Goal: Information Seeking & Learning: Learn about a topic

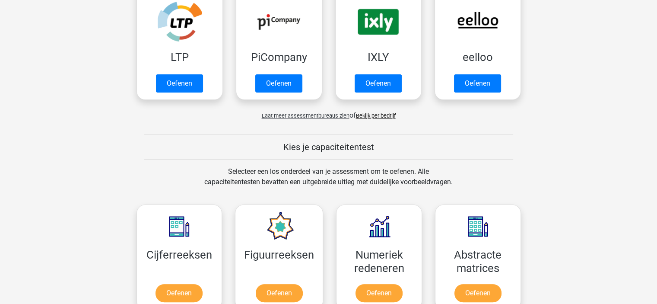
scroll to position [216, 0]
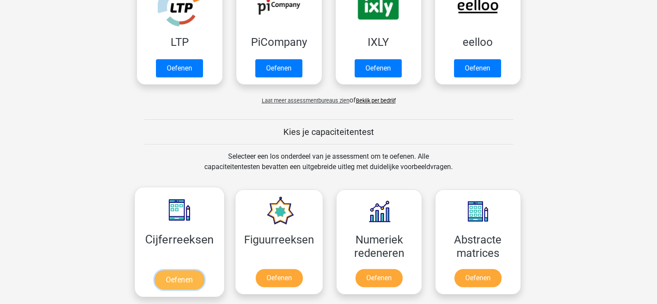
click at [172, 283] on link "Oefenen" at bounding box center [179, 279] width 49 height 19
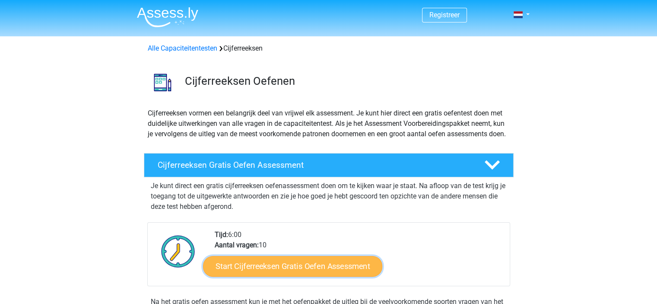
click at [263, 276] on link "Start Cijferreeksen Gratis Oefen Assessment" at bounding box center [292, 265] width 179 height 21
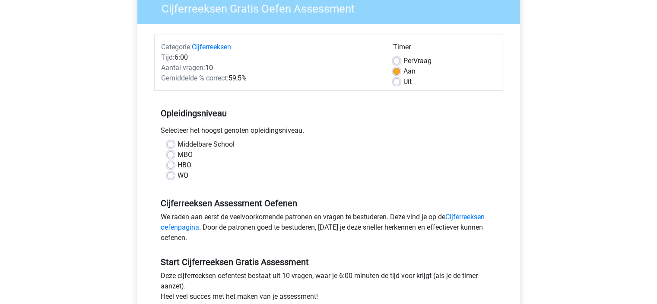
scroll to position [86, 0]
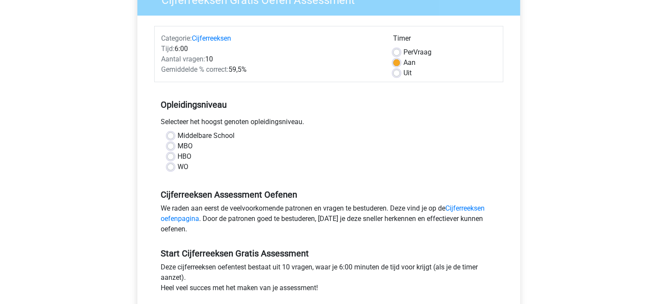
click at [178, 144] on label "MBO" at bounding box center [185, 146] width 15 height 10
click at [169, 144] on input "MBO" at bounding box center [170, 145] width 7 height 9
radio input "true"
click at [404, 75] on label "Uit" at bounding box center [408, 73] width 8 height 10
click at [398, 75] on input "Uit" at bounding box center [396, 72] width 7 height 9
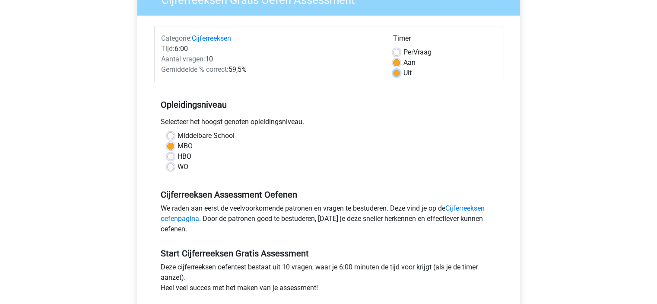
radio input "true"
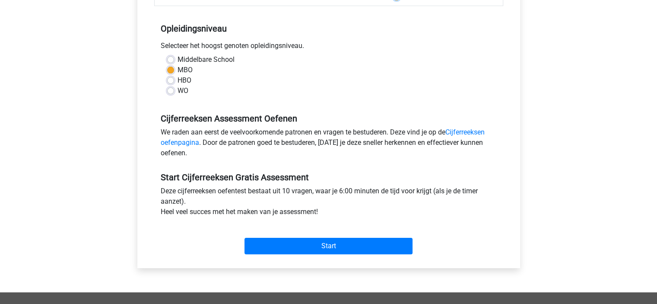
scroll to position [173, 0]
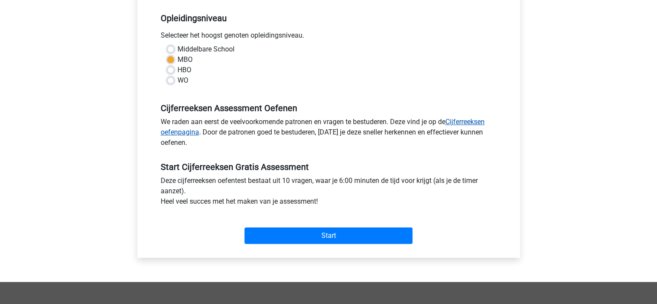
click at [455, 121] on link "Cijferreeksen oefenpagina" at bounding box center [323, 127] width 324 height 19
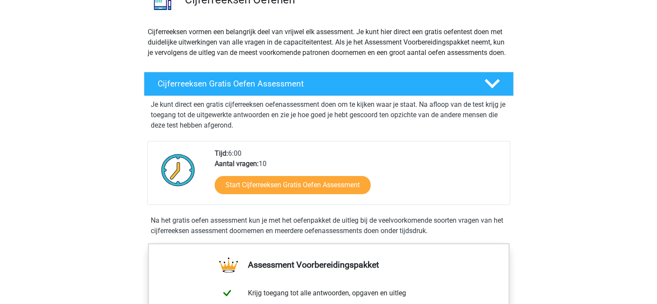
scroll to position [86, 0]
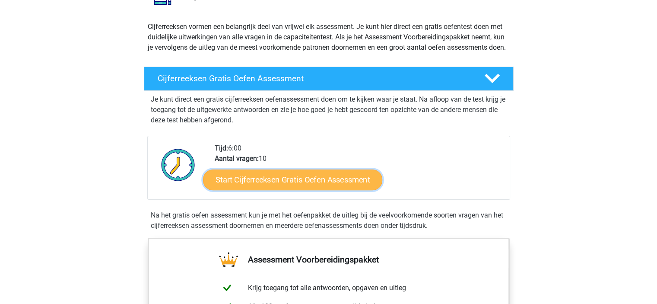
click at [346, 189] on link "Start Cijferreeksen Gratis Oefen Assessment" at bounding box center [292, 179] width 179 height 21
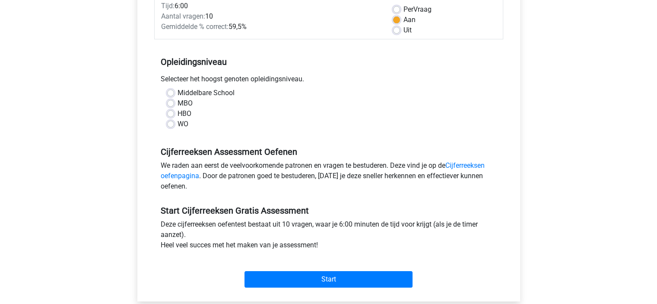
scroll to position [130, 0]
click at [174, 102] on div "MBO" at bounding box center [328, 103] width 323 height 10
click at [400, 31] on div "Uit" at bounding box center [444, 30] width 103 height 10
click at [404, 29] on label "Uit" at bounding box center [408, 30] width 8 height 10
click at [396, 29] on input "Uit" at bounding box center [396, 29] width 7 height 9
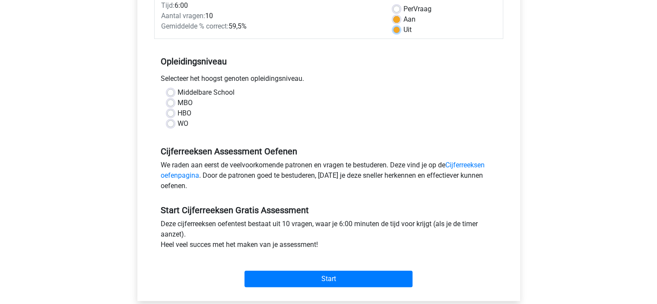
radio input "true"
click at [178, 103] on label "MBO" at bounding box center [185, 103] width 15 height 10
click at [170, 103] on input "MBO" at bounding box center [170, 102] width 7 height 9
radio input "true"
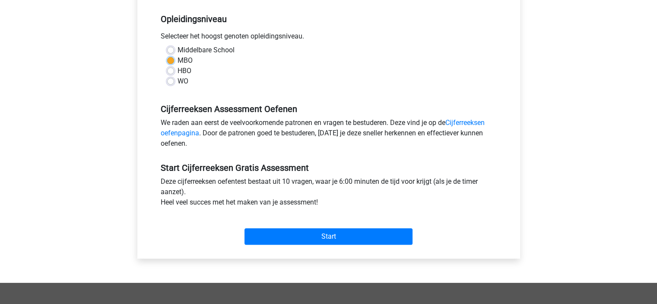
scroll to position [173, 0]
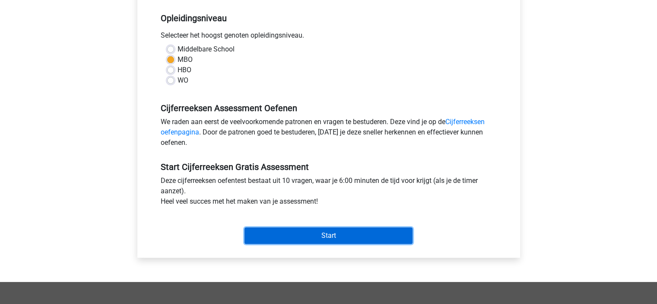
click at [331, 238] on input "Start" at bounding box center [329, 235] width 168 height 16
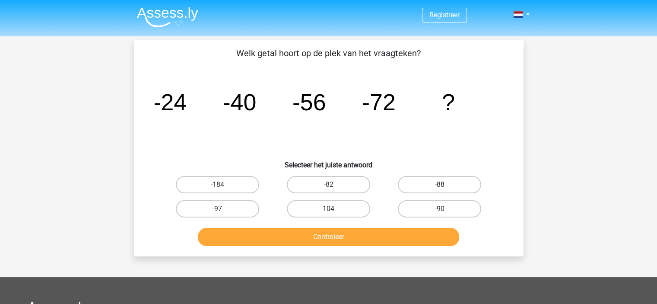
click at [443, 181] on label "-88" at bounding box center [439, 184] width 83 height 17
click at [443, 185] on input "-88" at bounding box center [443, 188] width 6 height 6
radio input "true"
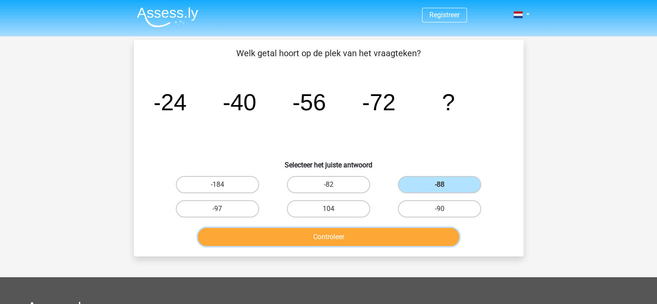
click at [329, 238] on button "Controleer" at bounding box center [328, 237] width 261 height 18
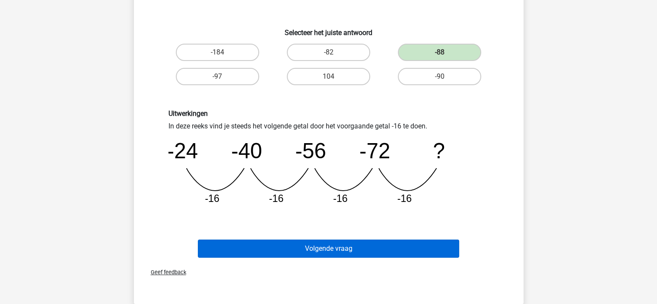
scroll to position [173, 0]
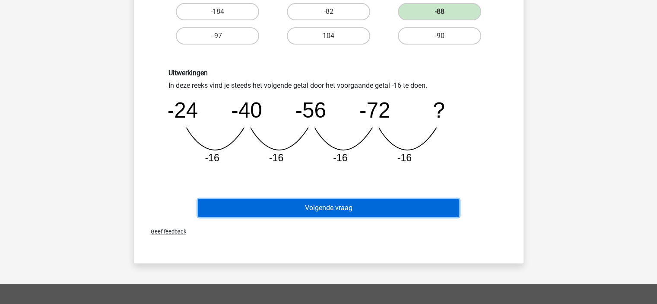
click at [316, 209] on button "Volgende vraag" at bounding box center [328, 208] width 261 height 18
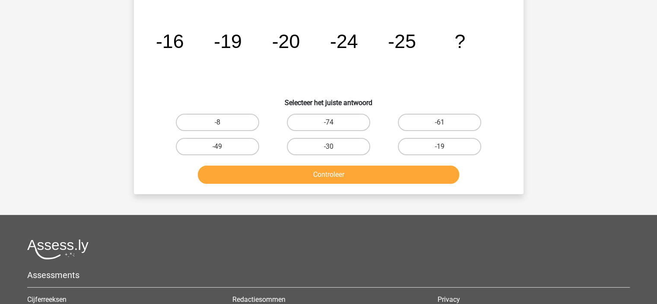
scroll to position [40, 0]
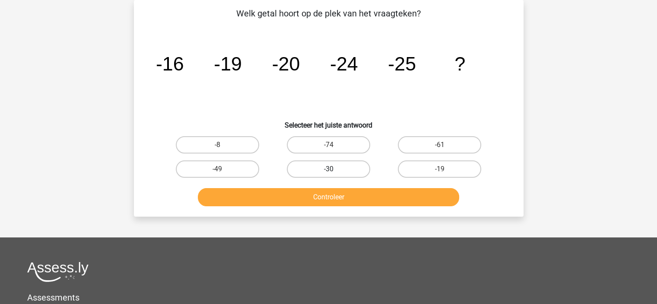
click at [321, 171] on label "-30" at bounding box center [328, 168] width 83 height 17
click at [328, 171] on input "-30" at bounding box center [331, 172] width 6 height 6
radio input "true"
click at [336, 197] on button "Controleer" at bounding box center [328, 197] width 261 height 18
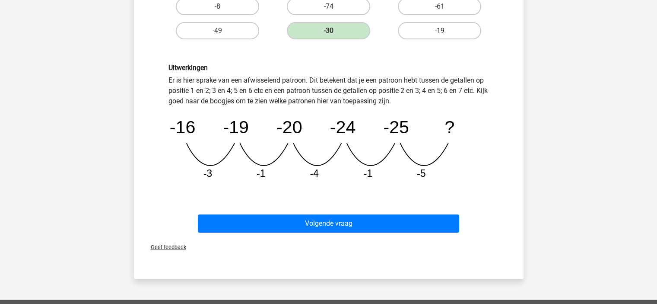
scroll to position [213, 0]
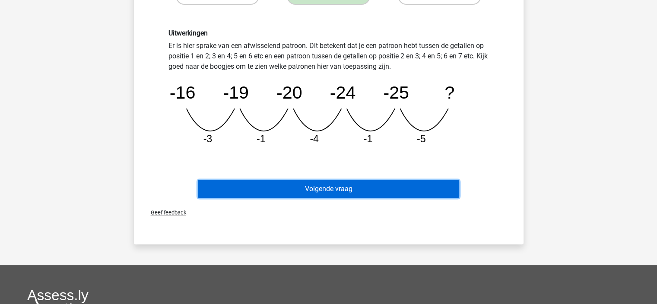
click at [332, 188] on button "Volgende vraag" at bounding box center [328, 189] width 261 height 18
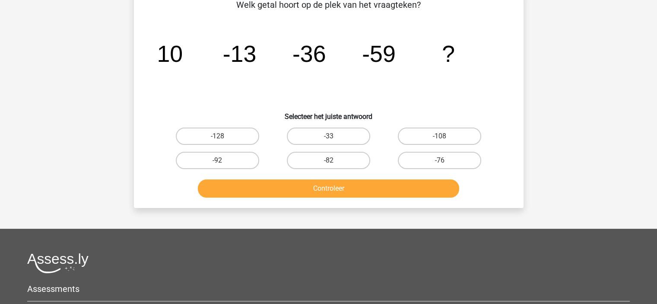
scroll to position [40, 0]
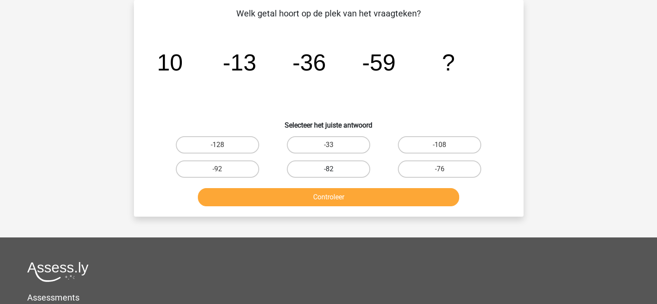
click at [324, 167] on label "-82" at bounding box center [328, 168] width 83 height 17
click at [328, 169] on input "-82" at bounding box center [331, 172] width 6 height 6
radio input "true"
click at [331, 192] on button "Controleer" at bounding box center [328, 197] width 261 height 18
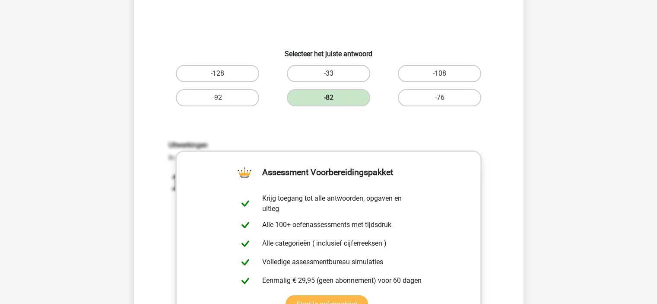
scroll to position [126, 0]
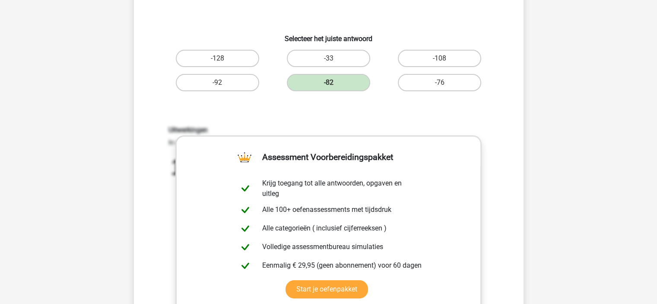
click at [453, 117] on div "Uitwerkingen In deze reeks vind je steeds het volgende getal door het voorgaand…" at bounding box center [329, 239] width 362 height 268
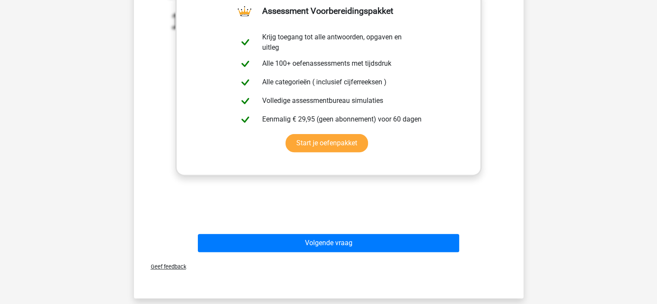
scroll to position [299, 0]
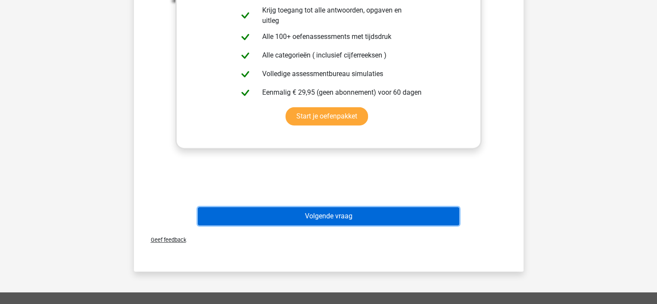
click at [328, 217] on button "Volgende vraag" at bounding box center [328, 216] width 261 height 18
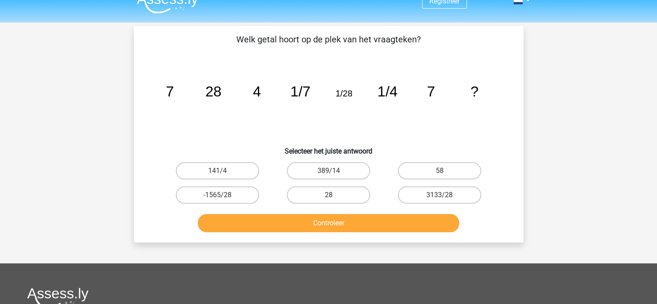
scroll to position [0, 0]
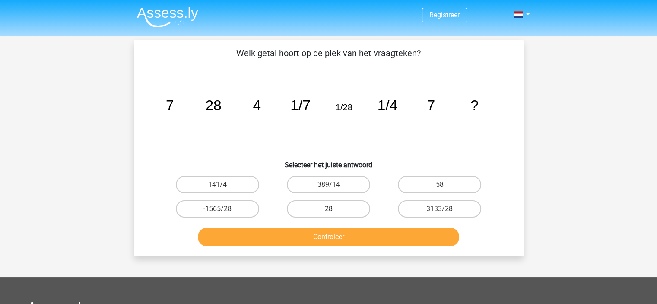
click at [327, 209] on label "28" at bounding box center [328, 208] width 83 height 17
click at [328, 209] on input "28" at bounding box center [331, 212] width 6 height 6
radio input "true"
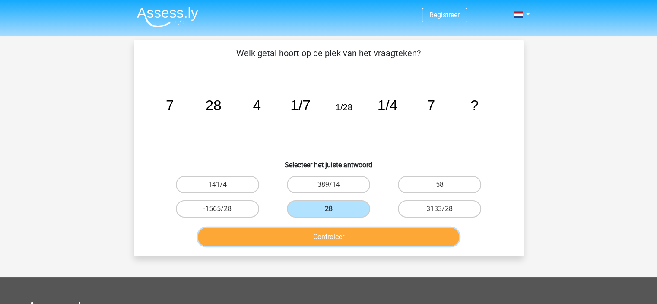
click at [332, 239] on button "Controleer" at bounding box center [328, 237] width 261 height 18
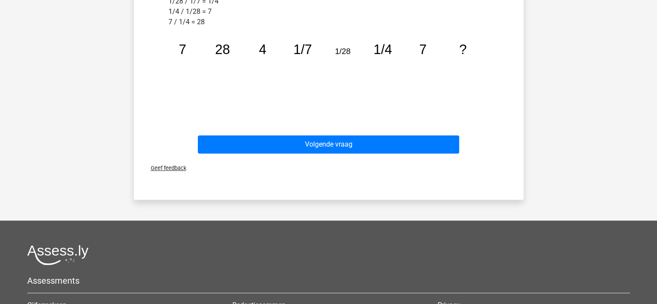
scroll to position [389, 0]
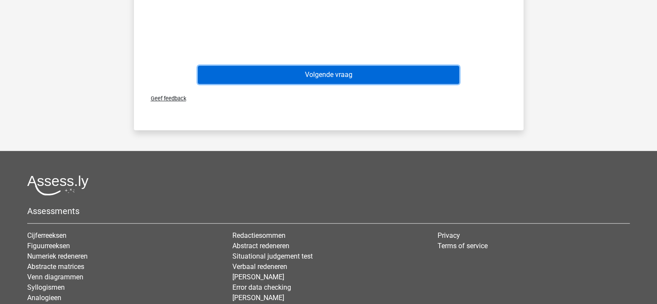
click at [328, 73] on button "Volgende vraag" at bounding box center [328, 75] width 261 height 18
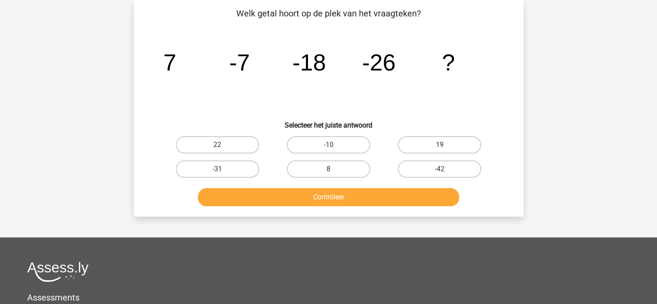
scroll to position [0, 0]
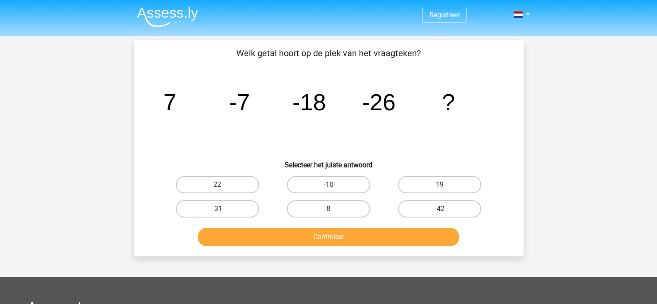
drag, startPoint x: 206, startPoint y: 209, endPoint x: 213, endPoint y: 211, distance: 8.1
click at [207, 209] on label "-31" at bounding box center [217, 208] width 83 height 17
click at [217, 209] on input "-31" at bounding box center [220, 212] width 6 height 6
radio input "true"
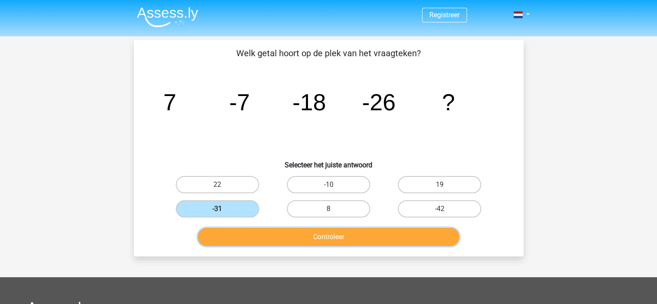
click at [332, 237] on button "Controleer" at bounding box center [328, 237] width 261 height 18
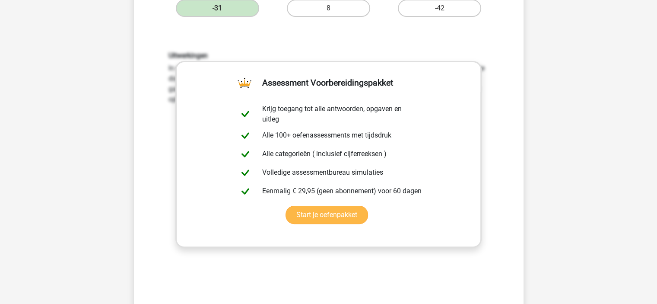
scroll to position [216, 0]
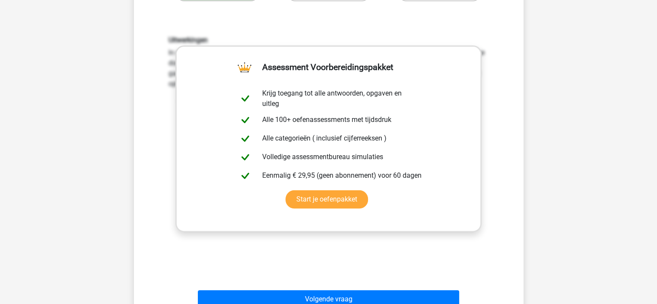
click at [348, 242] on div "Uitwerkingen In deze reeks vind je het tweede getal door het eerste getal -14 t…" at bounding box center [329, 149] width 362 height 268
click at [368, 190] on link "Start je oefenpakket" at bounding box center [327, 199] width 83 height 18
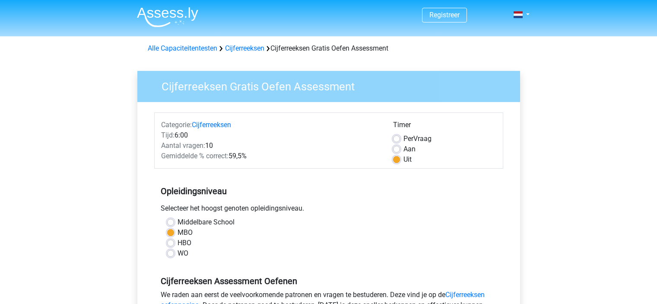
scroll to position [173, 0]
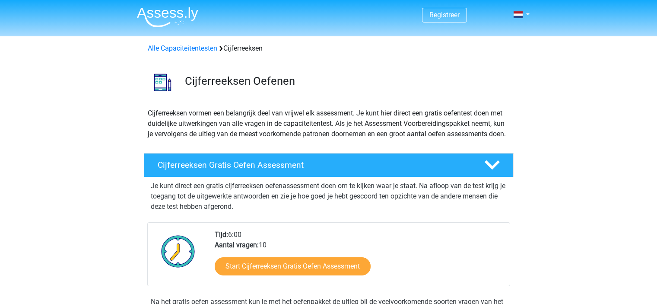
scroll to position [86, 0]
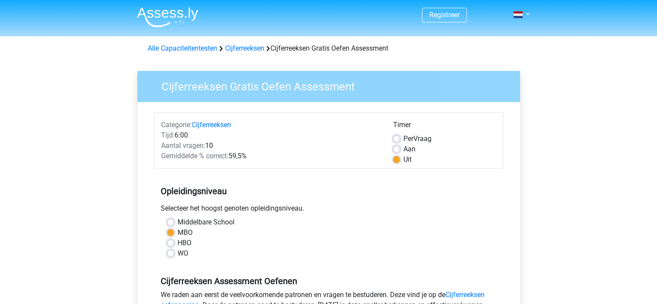
scroll to position [173, 0]
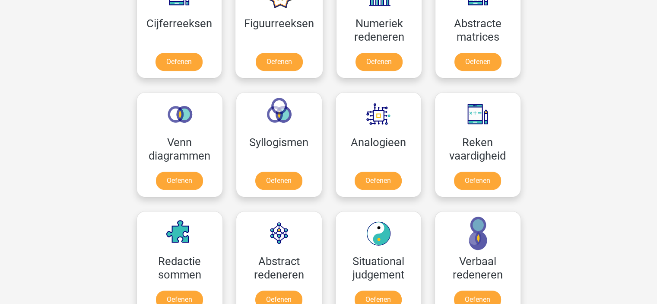
scroll to position [475, 0]
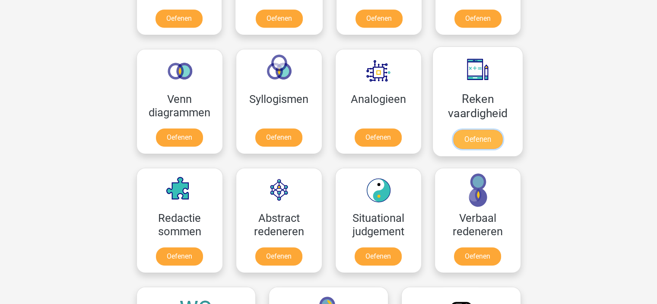
click at [486, 138] on link "Oefenen" at bounding box center [477, 139] width 49 height 19
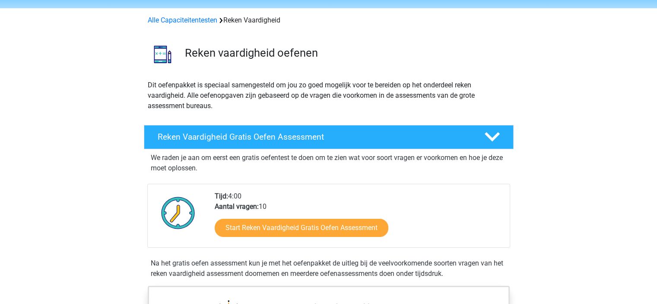
scroll to position [43, 0]
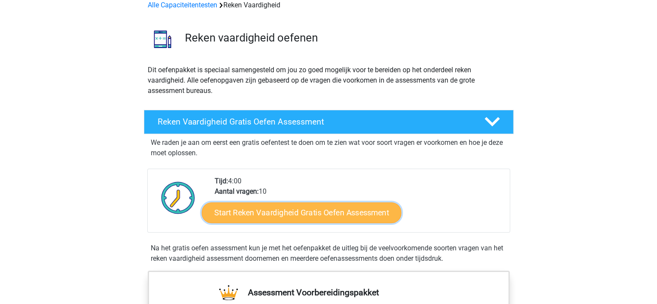
click at [309, 212] on link "Start Reken Vaardigheid Gratis Oefen Assessment" at bounding box center [302, 212] width 200 height 21
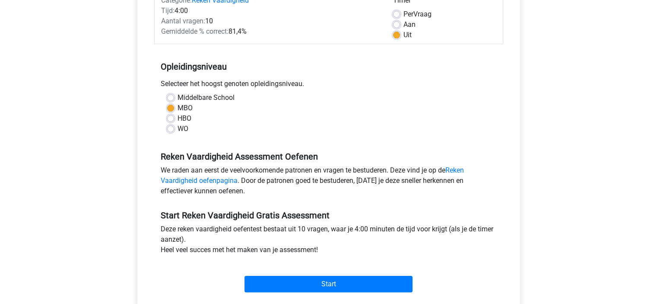
scroll to position [173, 0]
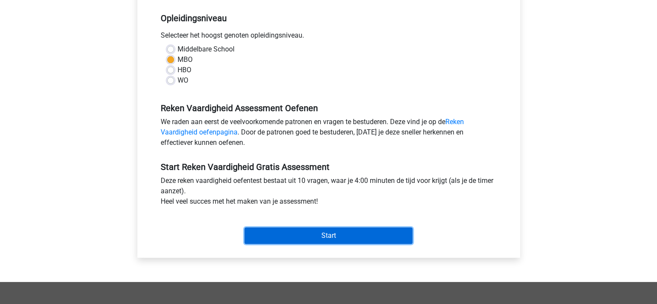
click at [330, 235] on input "Start" at bounding box center [329, 235] width 168 height 16
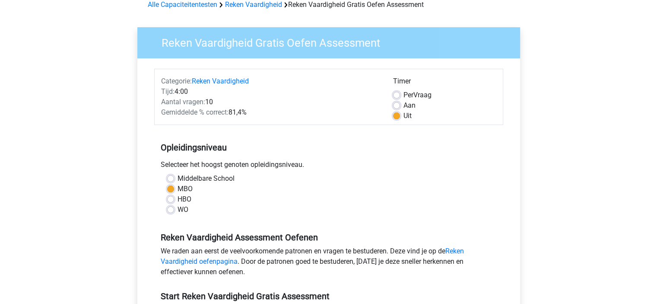
scroll to position [43, 0]
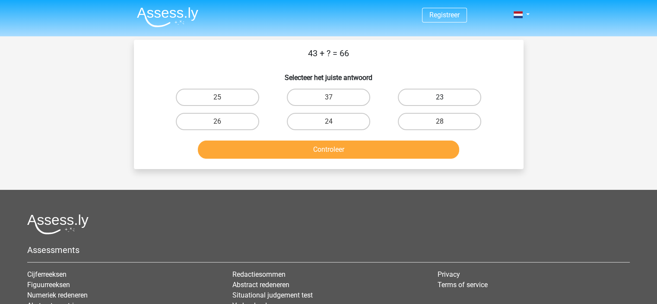
click at [435, 96] on label "23" at bounding box center [439, 97] width 83 height 17
click at [440, 97] on input "23" at bounding box center [443, 100] width 6 height 6
radio input "true"
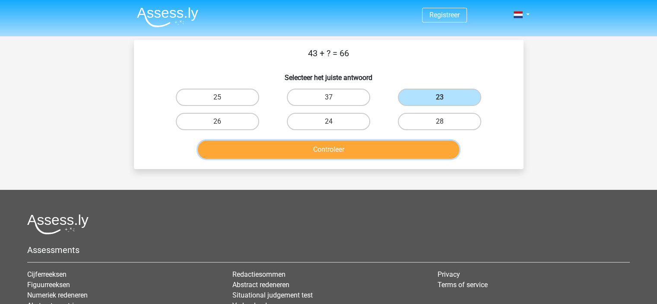
click at [327, 147] on button "Controleer" at bounding box center [328, 149] width 261 height 18
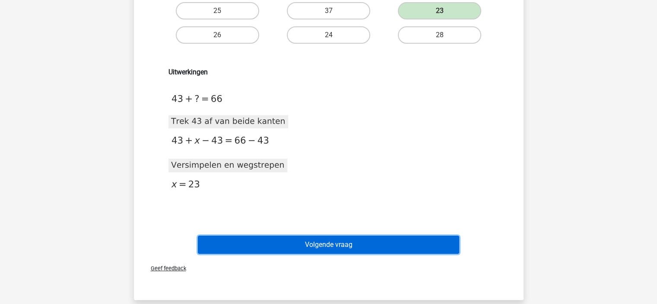
click at [326, 248] on button "Volgende vraag" at bounding box center [328, 245] width 261 height 18
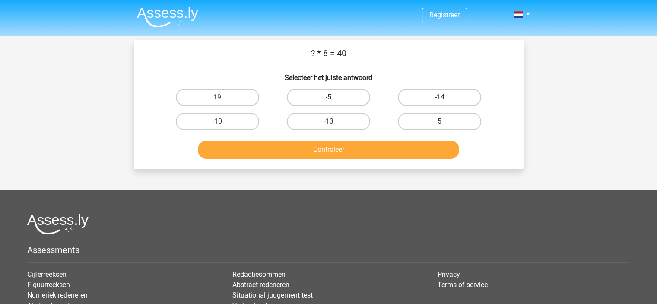
click at [332, 96] on label "-5" at bounding box center [328, 97] width 83 height 17
click at [332, 97] on input "-5" at bounding box center [331, 100] width 6 height 6
radio input "true"
click at [440, 129] on label "5" at bounding box center [439, 121] width 83 height 17
click at [440, 127] on input "5" at bounding box center [443, 124] width 6 height 6
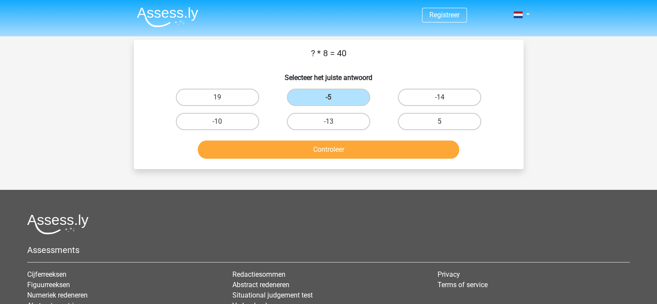
radio input "true"
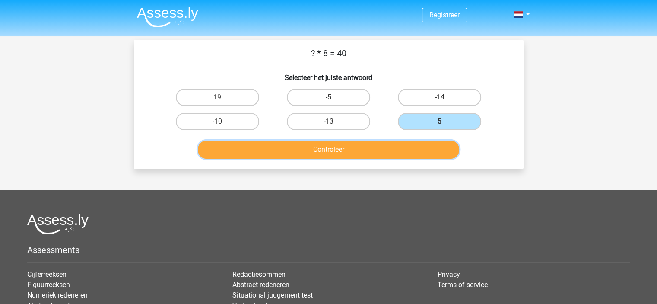
click at [327, 149] on button "Controleer" at bounding box center [328, 149] width 261 height 18
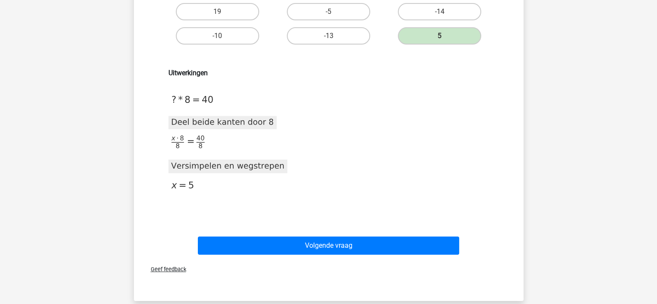
scroll to position [173, 0]
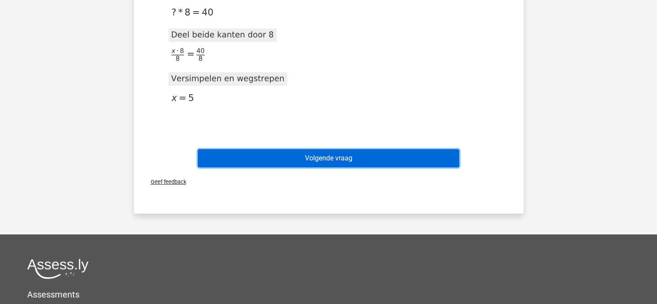
click at [325, 158] on button "Volgende vraag" at bounding box center [328, 158] width 261 height 18
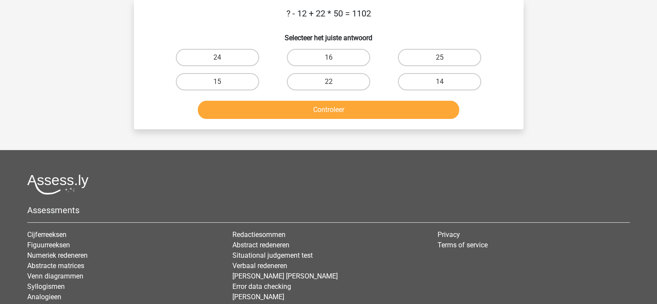
scroll to position [0, 0]
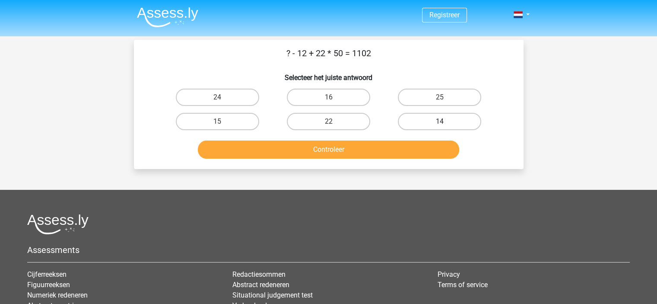
click at [446, 116] on label "14" at bounding box center [439, 121] width 83 height 17
click at [446, 121] on input "14" at bounding box center [443, 124] width 6 height 6
radio input "true"
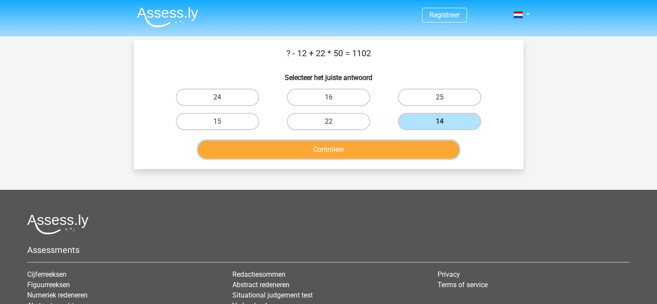
click at [337, 154] on button "Controleer" at bounding box center [328, 149] width 261 height 18
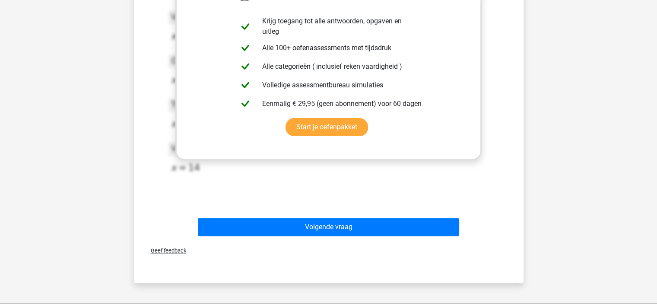
scroll to position [216, 0]
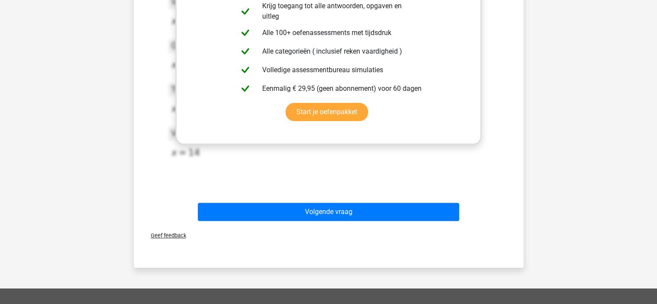
click at [169, 234] on span "Geef feedback" at bounding box center [165, 235] width 42 height 6
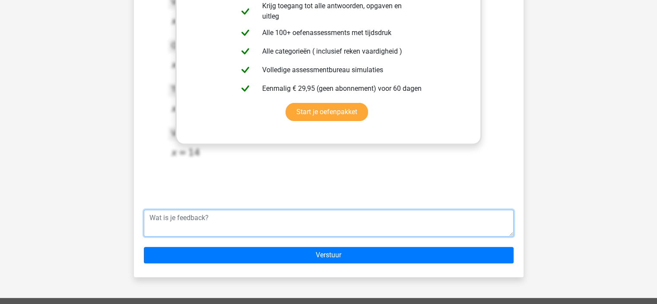
click at [202, 223] on textarea at bounding box center [329, 223] width 370 height 27
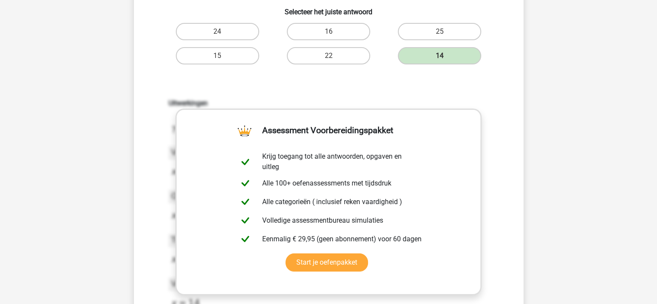
scroll to position [43, 0]
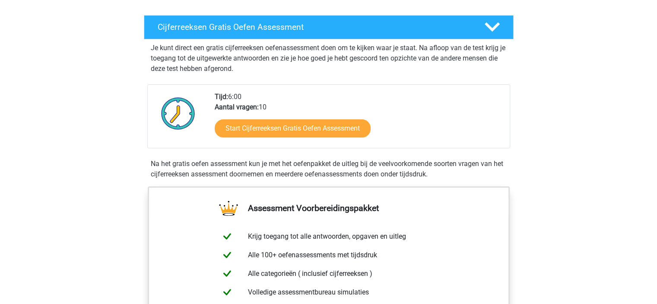
scroll to position [86, 0]
